Goal: Understand process/instructions: Learn how to perform a task or action

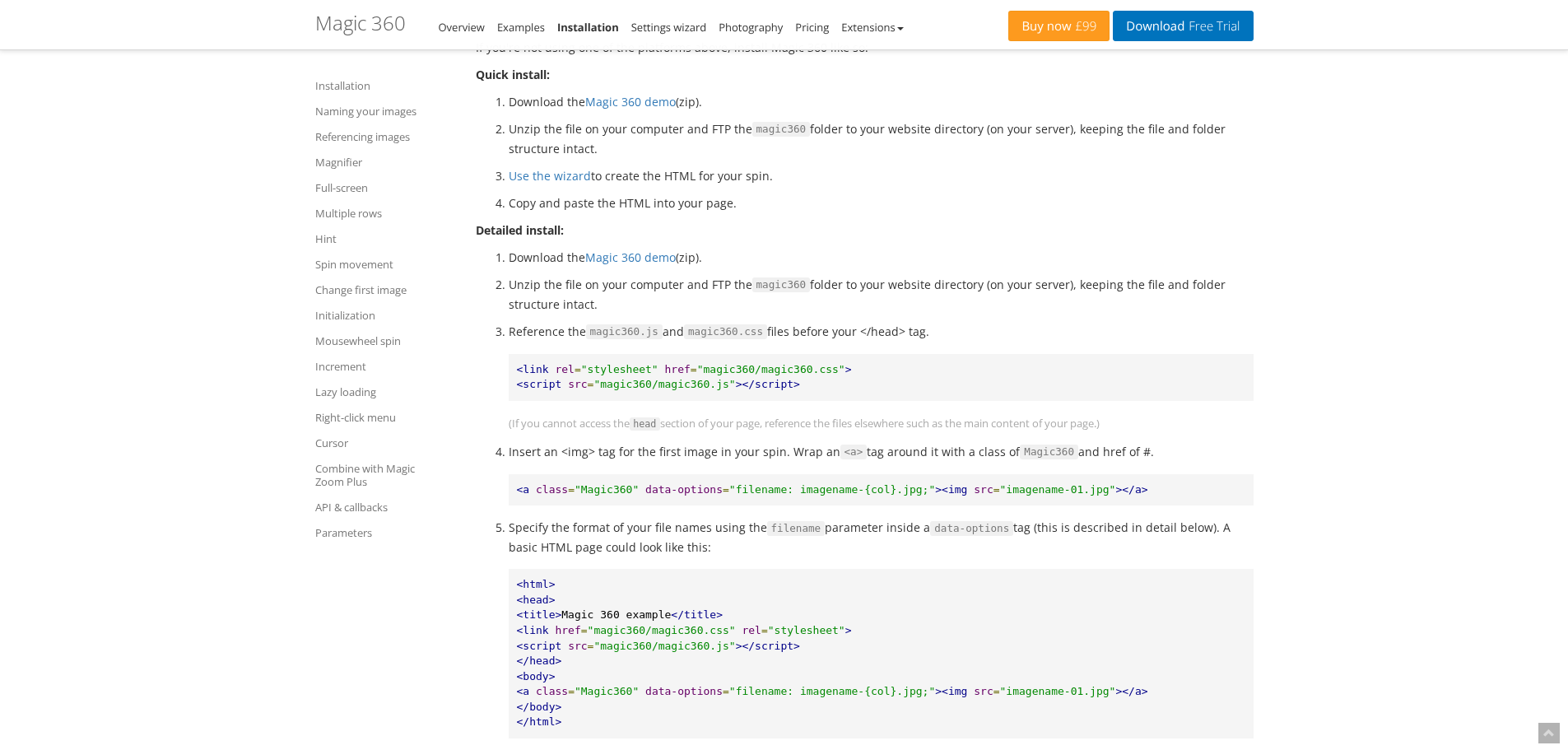
scroll to position [741, 0]
click at [359, 295] on link "Change first image" at bounding box center [385, 290] width 140 height 20
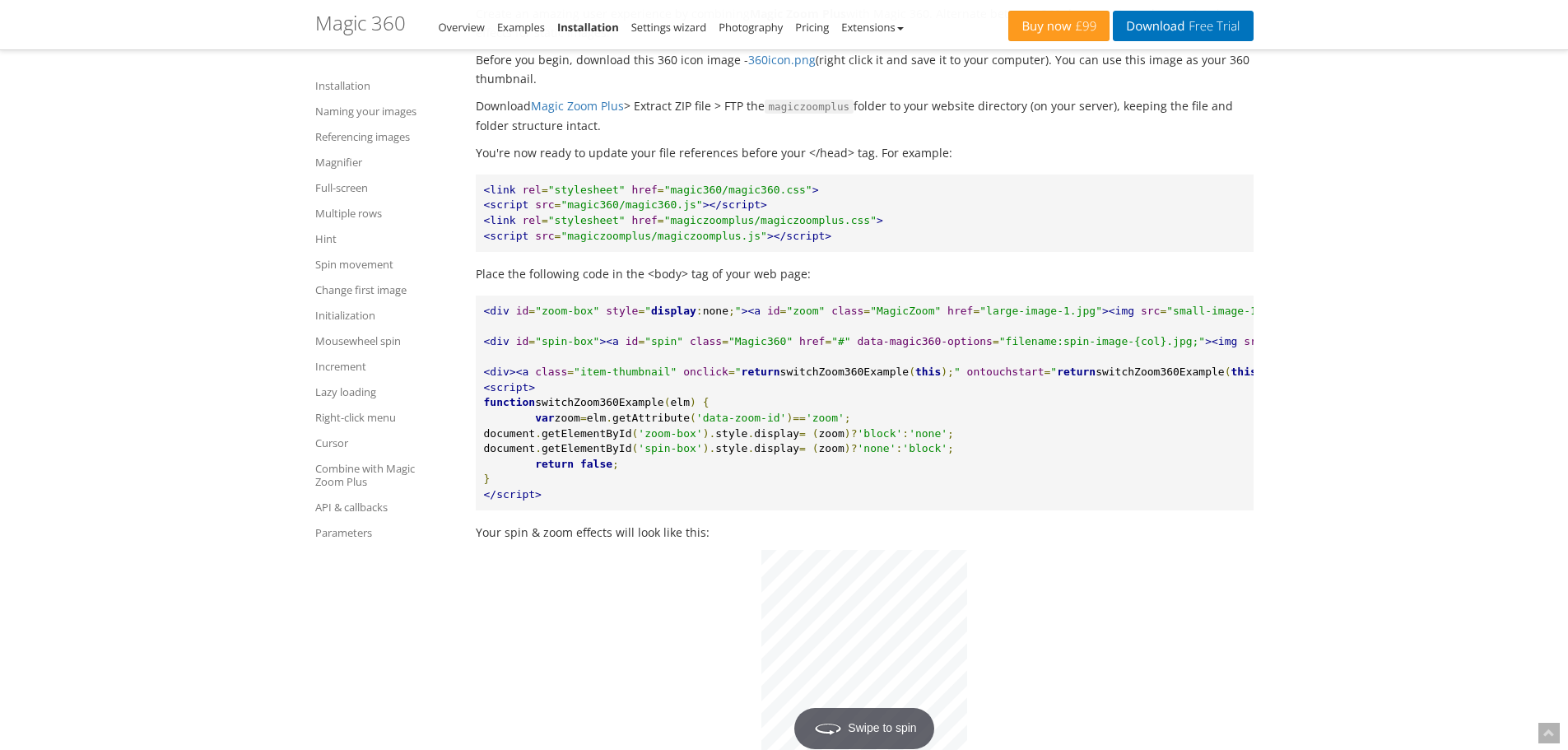
scroll to position [13943, 0]
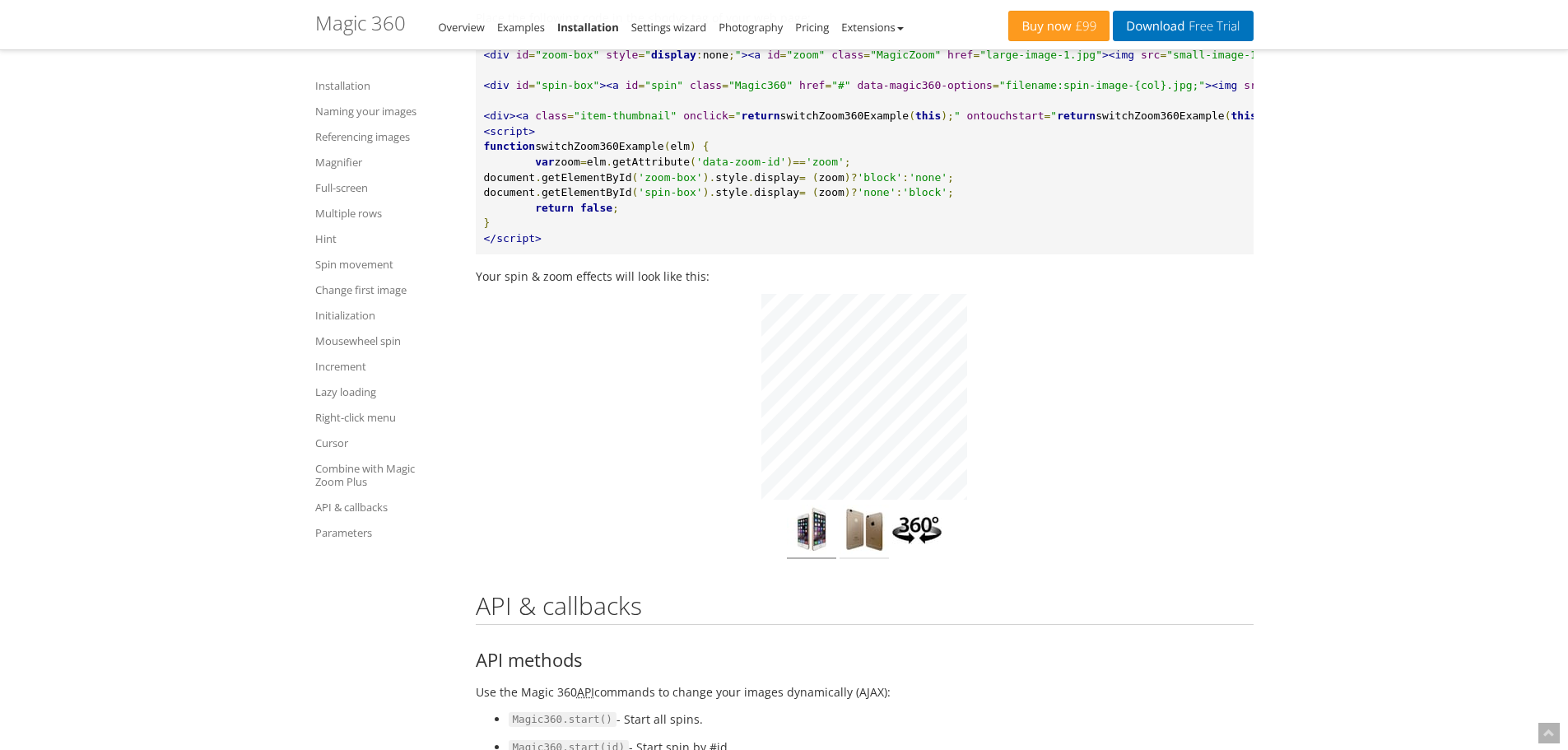
click at [842, 505] on img at bounding box center [864, 532] width 49 height 54
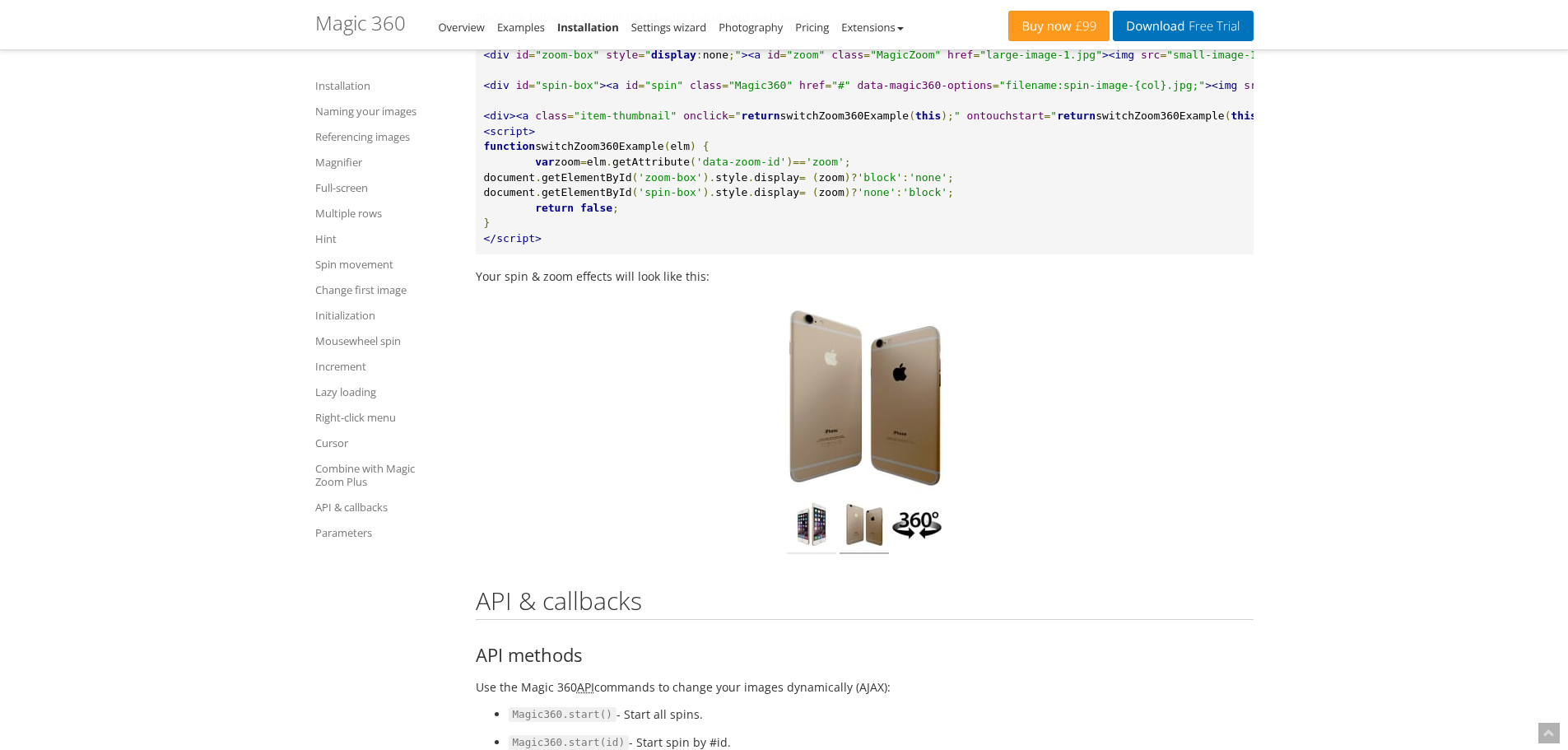
click at [818, 502] on img at bounding box center [812, 526] width 49 height 54
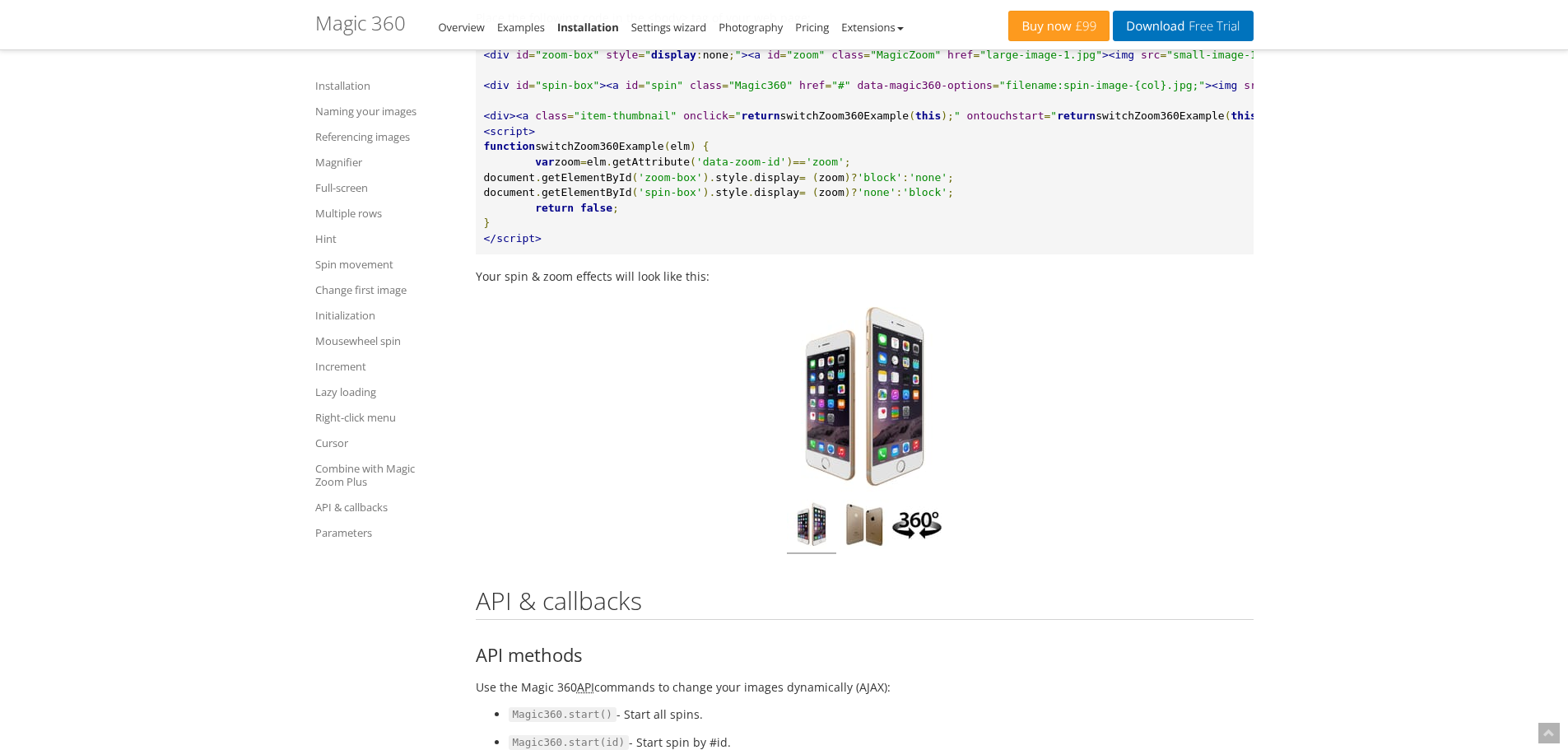
click at [929, 502] on img at bounding box center [917, 526] width 49 height 54
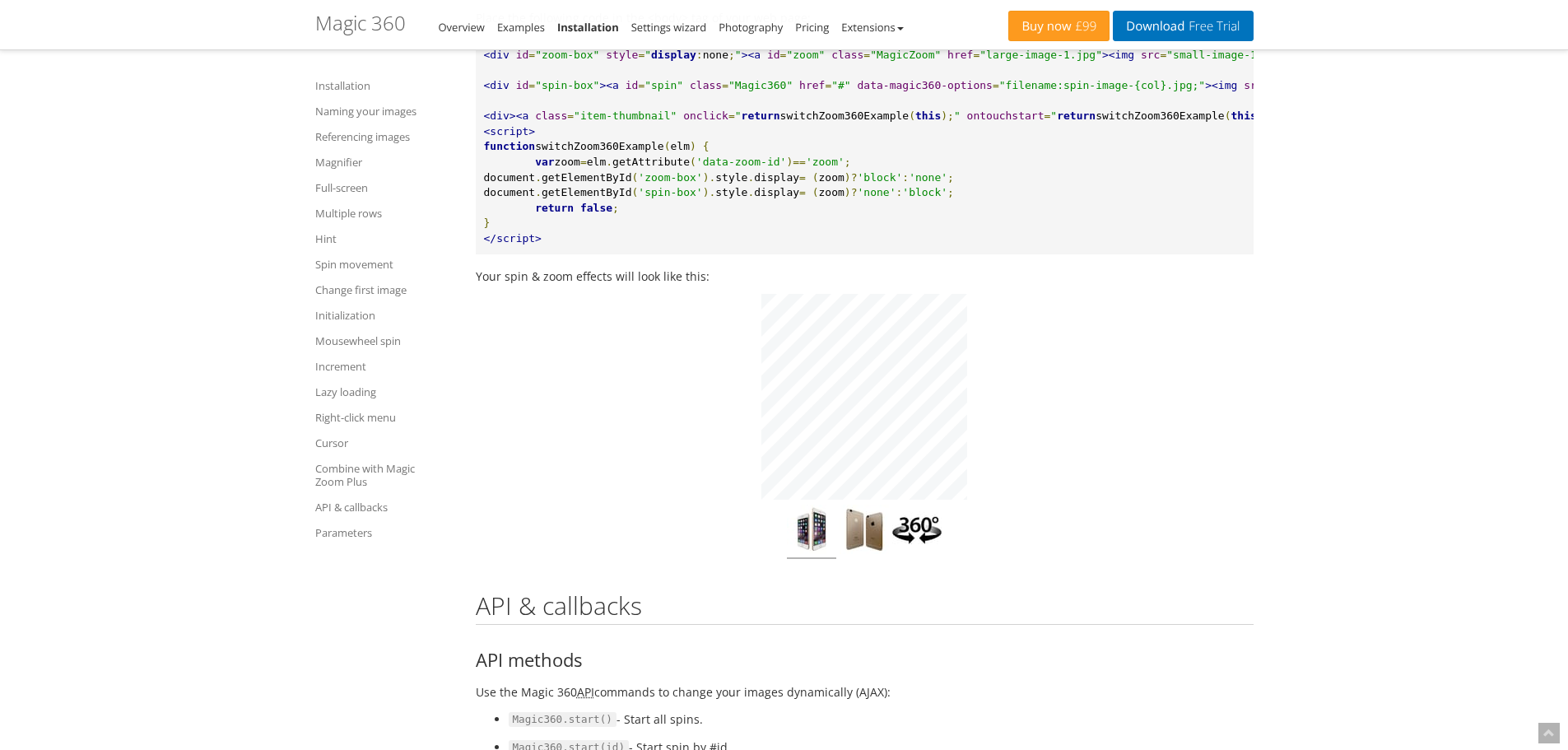
click at [1039, 327] on div "Click to expand" at bounding box center [864, 426] width 778 height 265
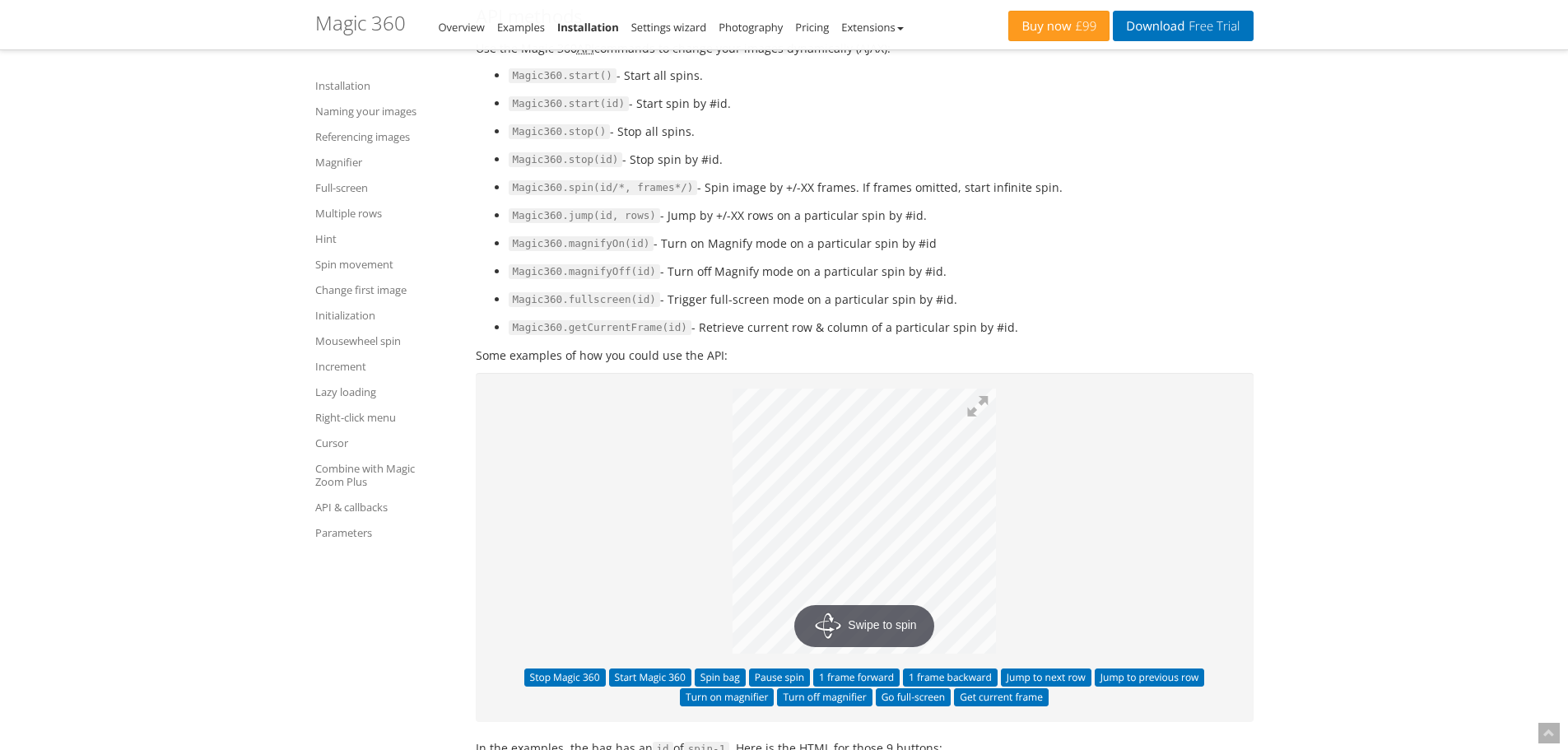
scroll to position [14601, 0]
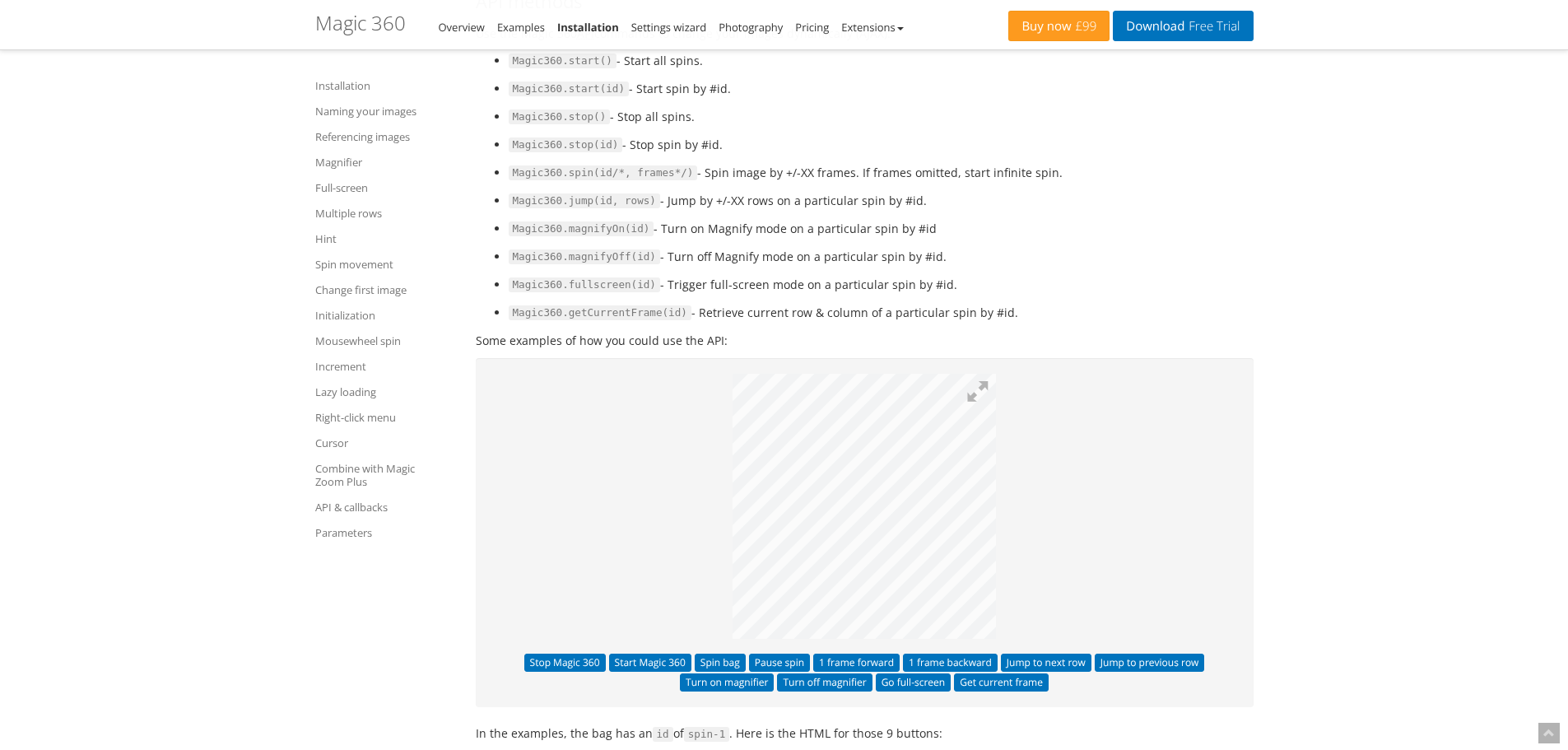
click at [1005, 507] on p at bounding box center [864, 509] width 747 height 270
click at [851, 655] on div "Stop Magic 360 Start Magic 360 Spin bag Pause spin 1 frame forward 1 frame back…" at bounding box center [864, 534] width 778 height 350
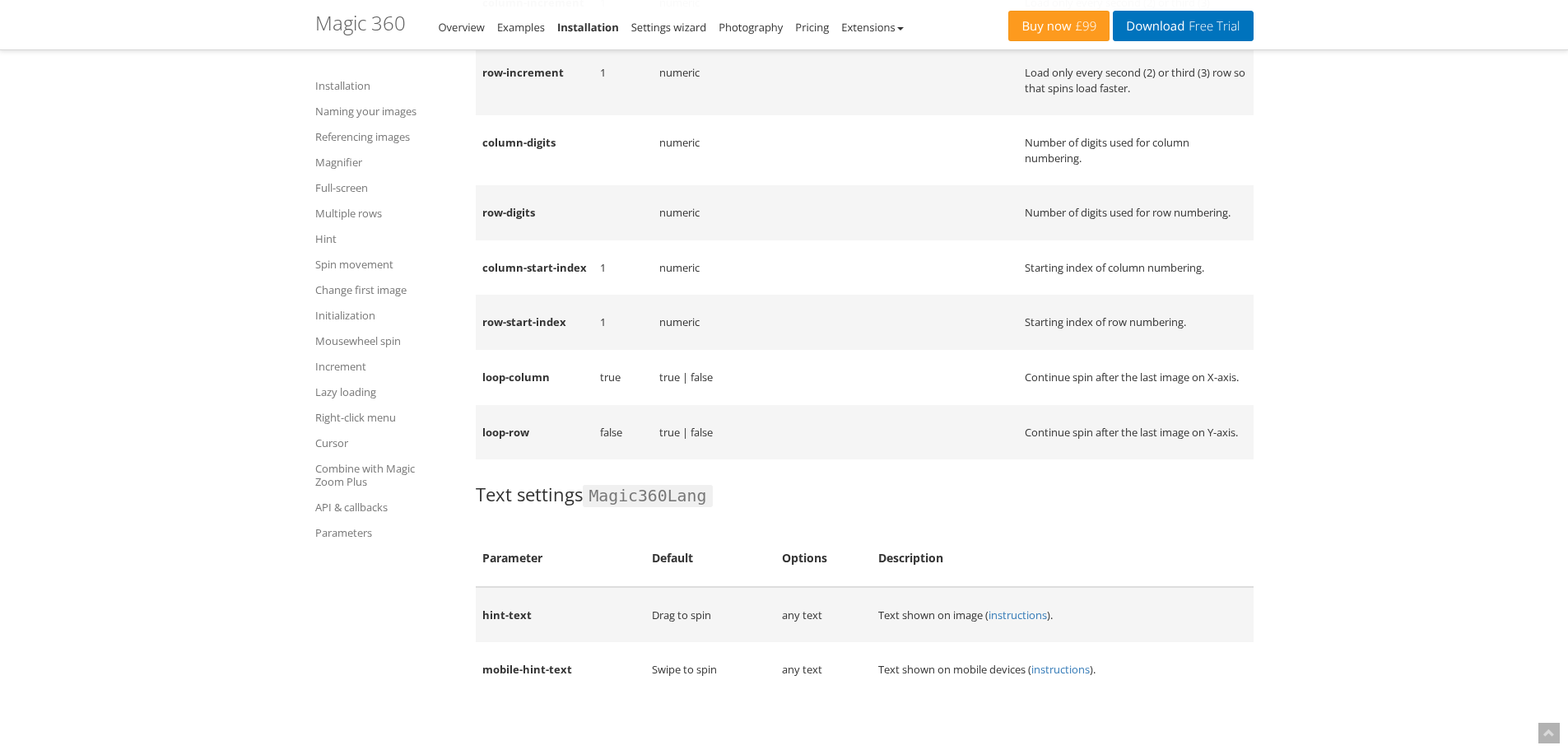
scroll to position [18378, 0]
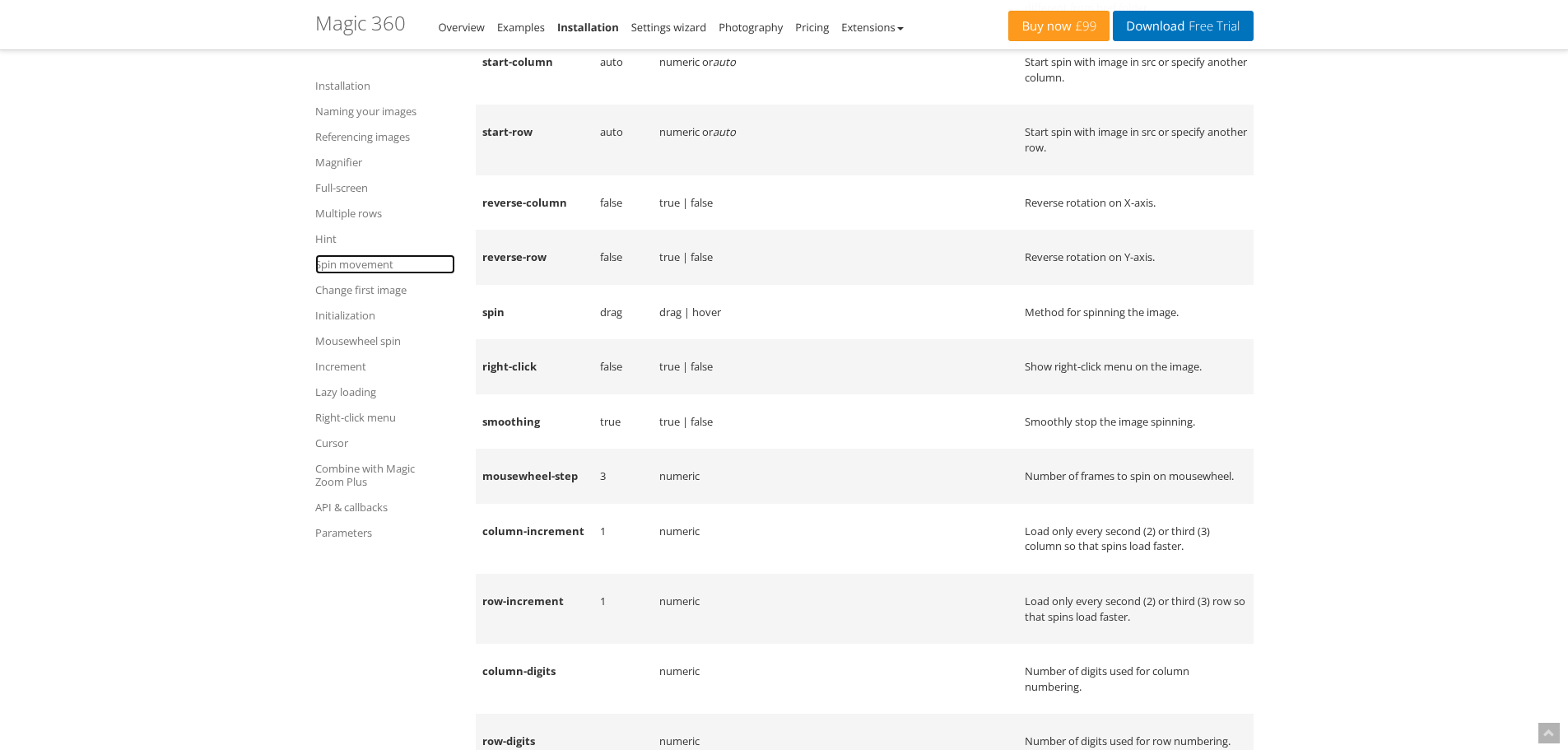
click at [354, 260] on link "Spin movement" at bounding box center [385, 265] width 140 height 20
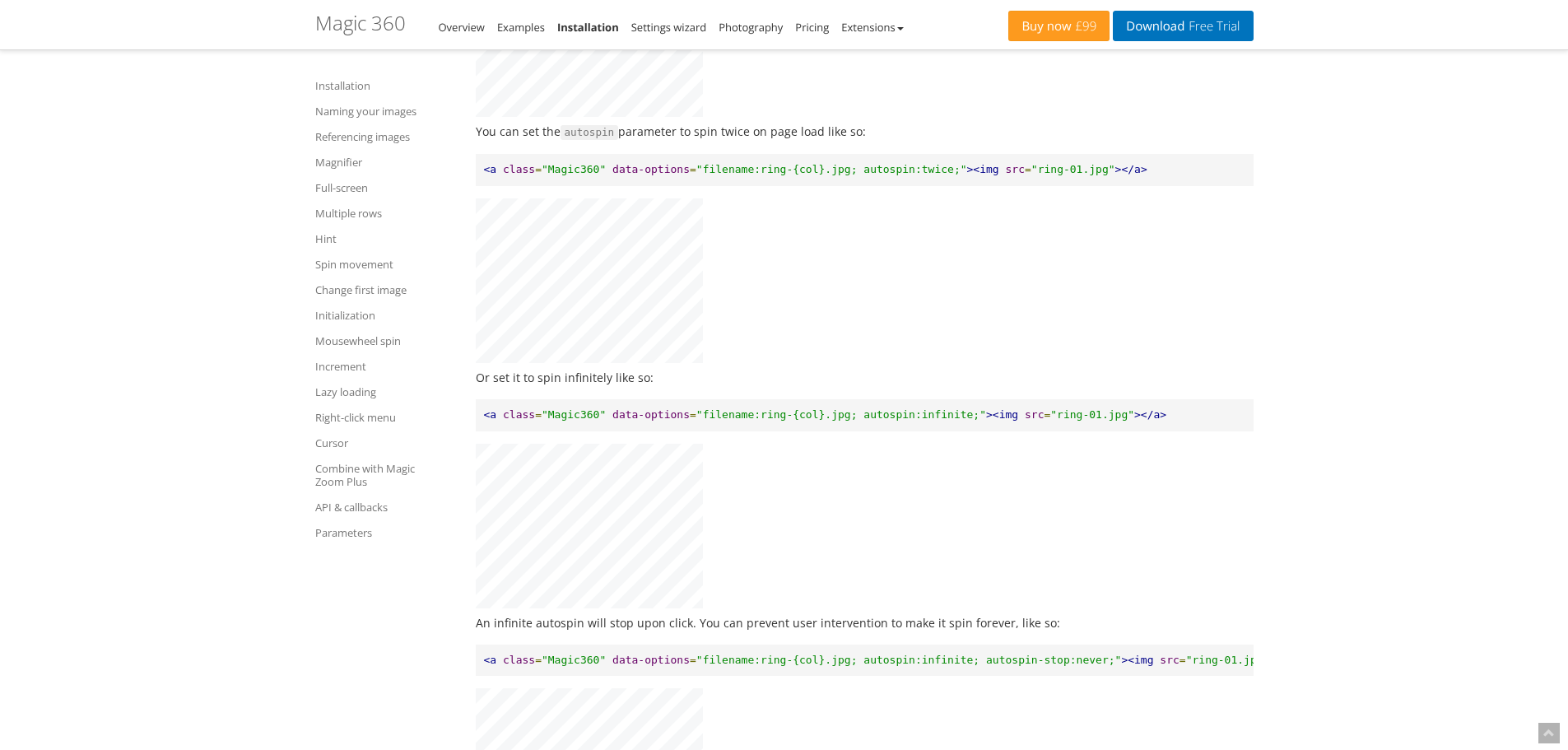
scroll to position [6625, 0]
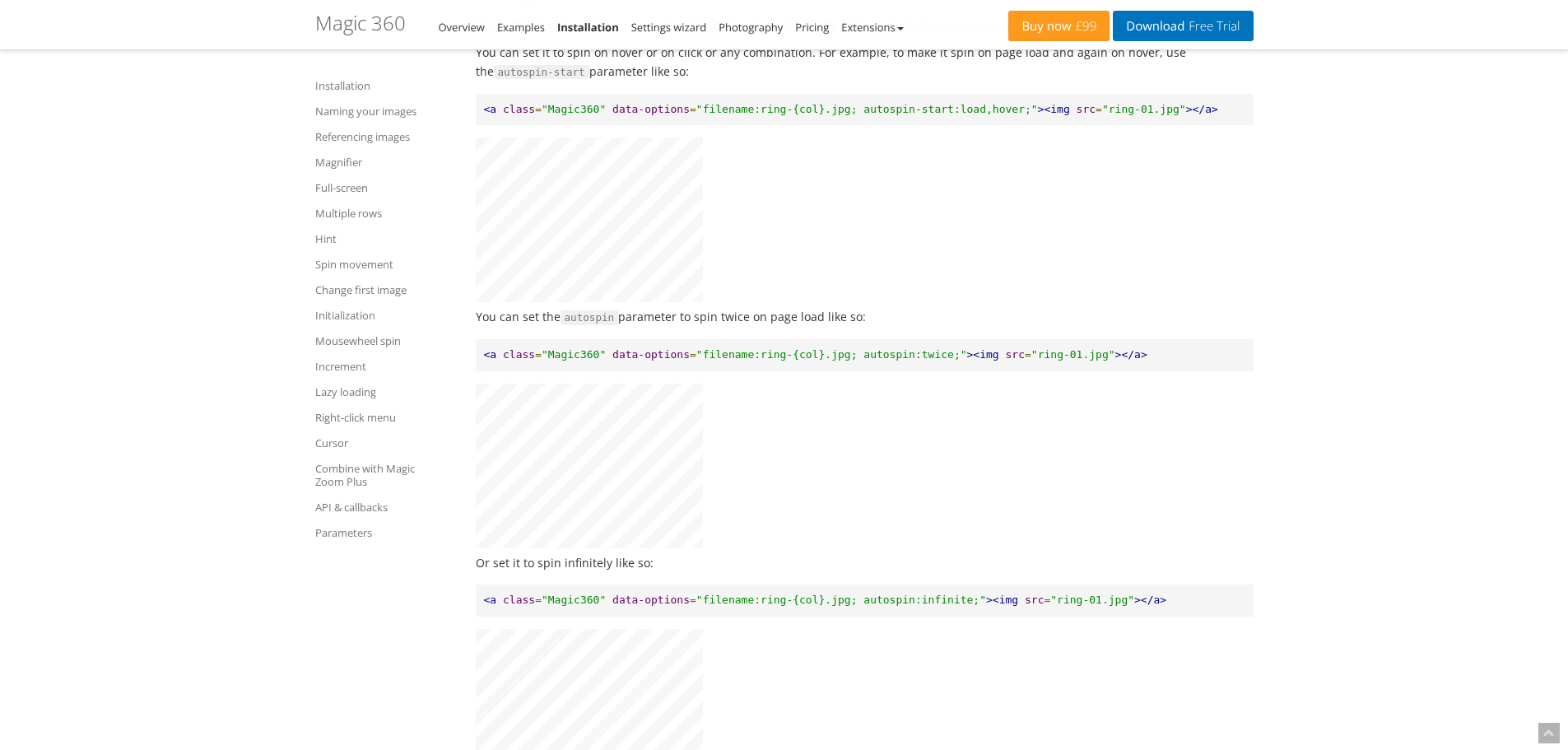
scroll to position [6214, 0]
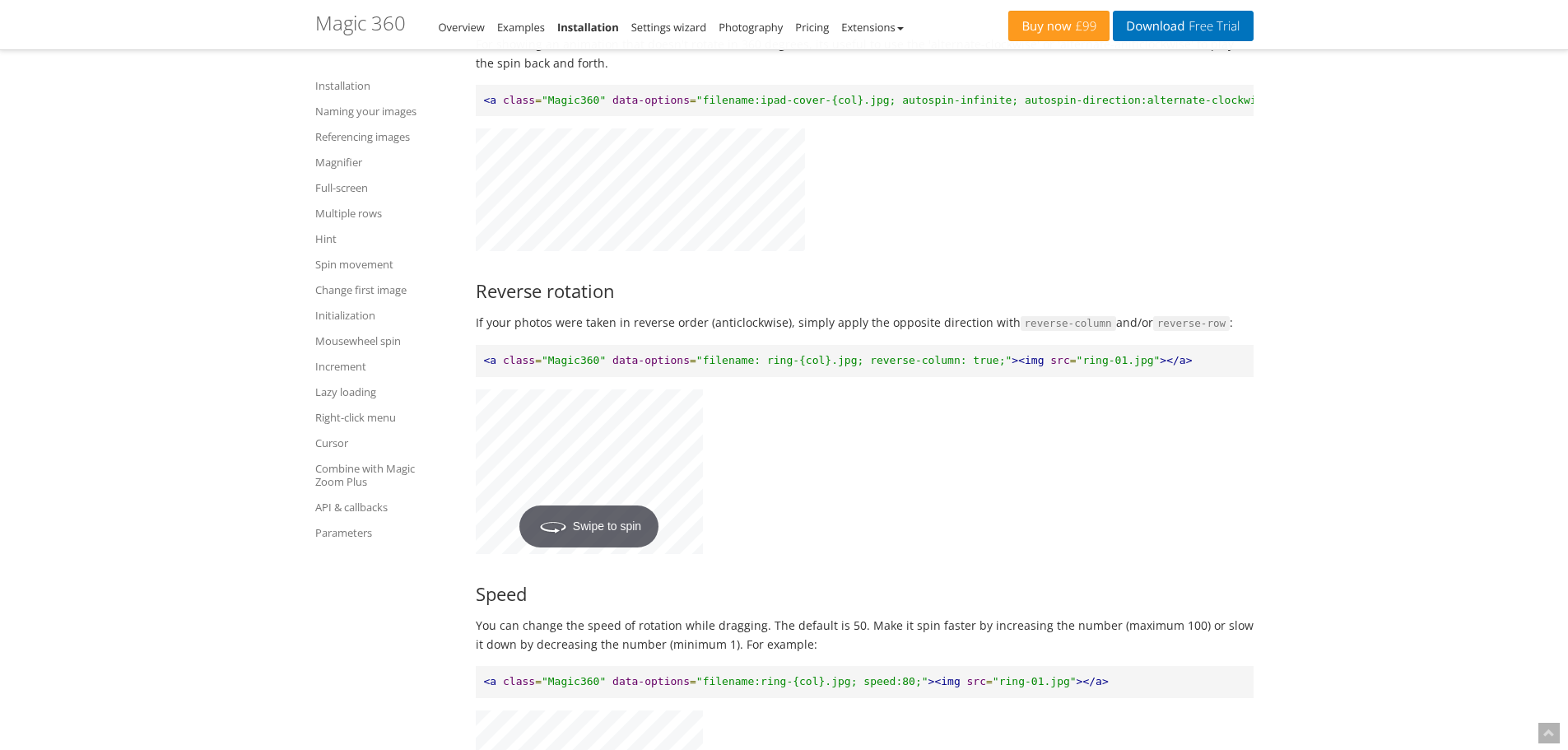
scroll to position [8462, 0]
